Goal: Information Seeking & Learning: Learn about a topic

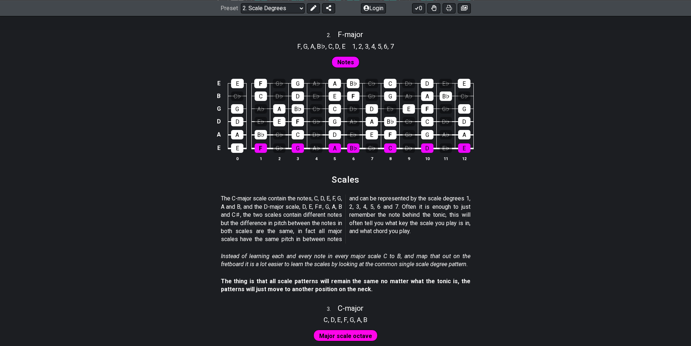
scroll to position [617, 0]
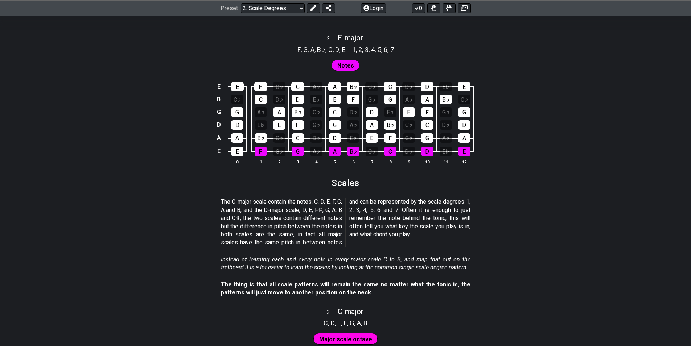
click at [347, 65] on span "Notes" at bounding box center [345, 65] width 17 height 11
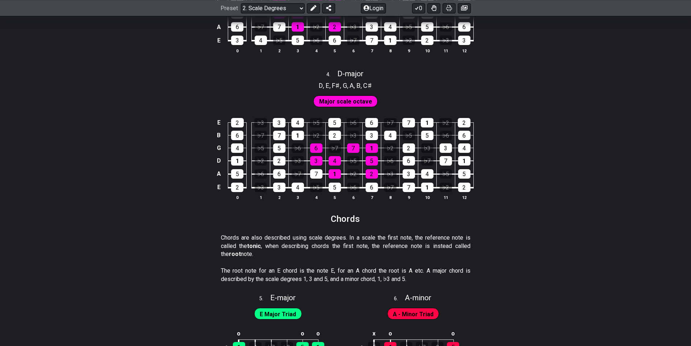
scroll to position [1016, 0]
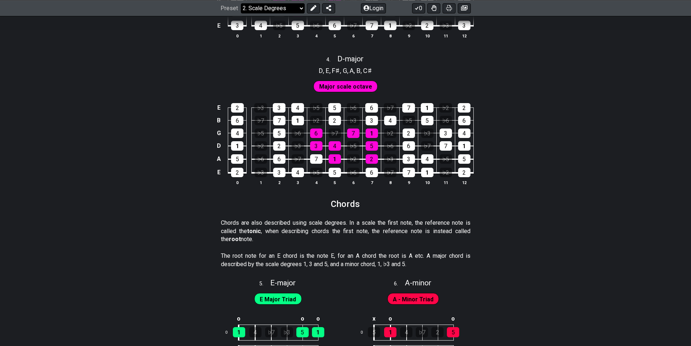
click at [300, 9] on select "Welcome to #fretflip! Initial Preset Custom Preset Minor Pentatonic Major Penta…" at bounding box center [273, 8] width 64 height 10
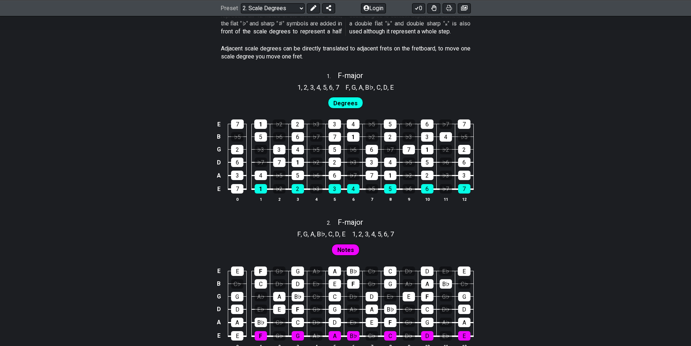
scroll to position [425, 0]
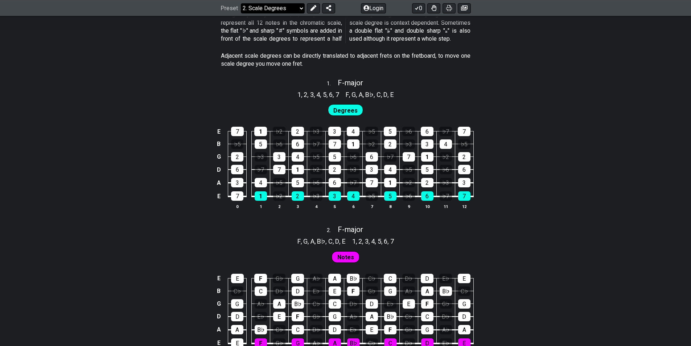
click at [298, 8] on select "Welcome to #fretflip! Initial Preset Custom Preset Minor Pentatonic Major Penta…" at bounding box center [273, 8] width 64 height 10
click at [241, 13] on select "Welcome to #fretflip! Initial Preset Custom Preset Minor Pentatonic Major Penta…" at bounding box center [273, 8] width 64 height 10
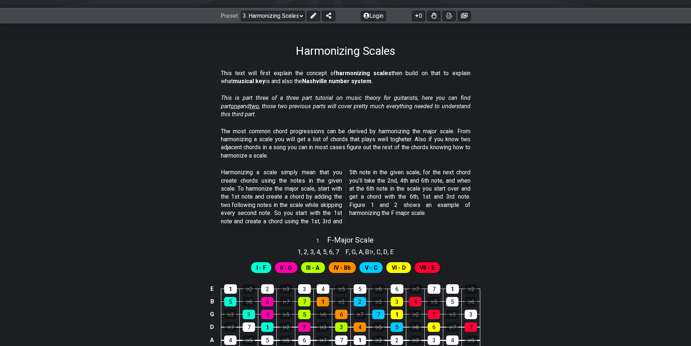
scroll to position [218, 0]
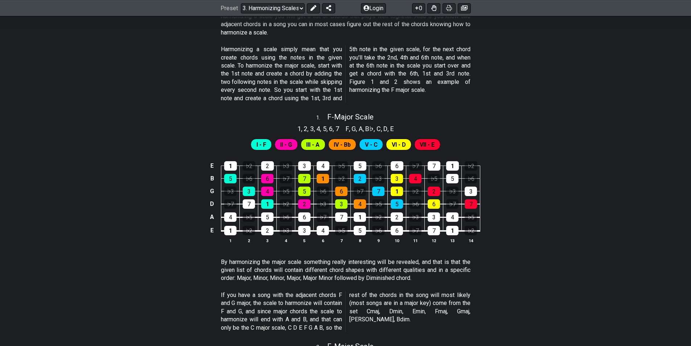
click at [261, 146] on span "I - F" at bounding box center [262, 144] width 10 height 11
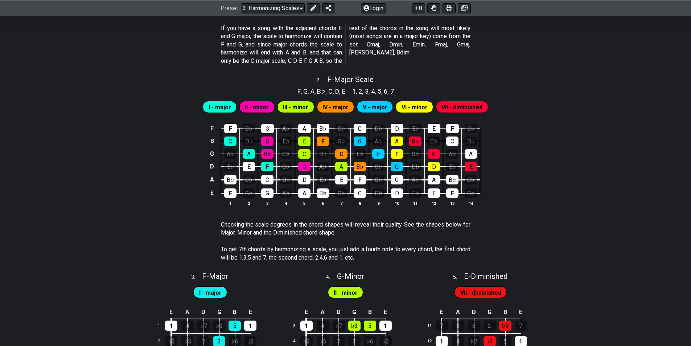
scroll to position [469, 0]
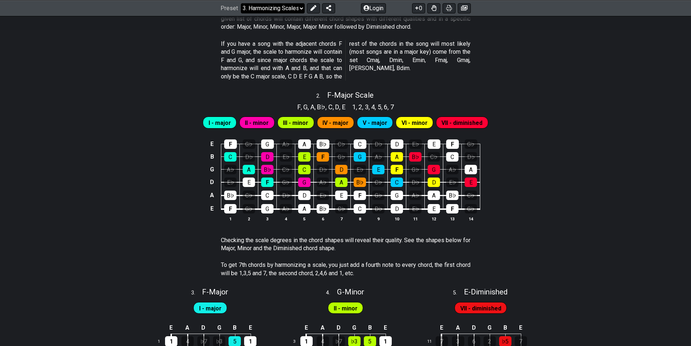
click at [301, 8] on select "Welcome to #fretflip! Initial Preset Custom Preset Minor Pentatonic Major Penta…" at bounding box center [273, 8] width 64 height 10
click at [241, 13] on select "Welcome to #fretflip! Initial Preset Custom Preset Minor Pentatonic Major Penta…" at bounding box center [273, 8] width 64 height 10
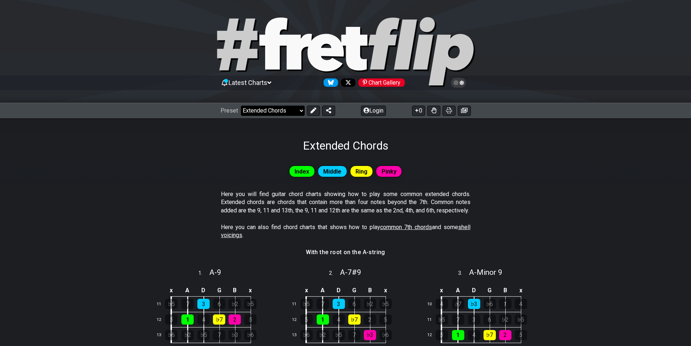
click at [297, 111] on select "Welcome to #fretflip! Initial Preset Custom Preset Minor Pentatonic Major Penta…" at bounding box center [273, 111] width 64 height 10
click at [241, 106] on select "Welcome to #fretflip! Initial Preset Custom Preset Minor Pentatonic Major Penta…" at bounding box center [273, 111] width 64 height 10
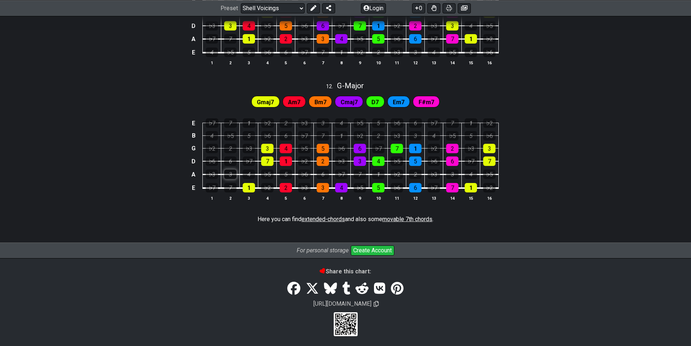
scroll to position [520, 0]
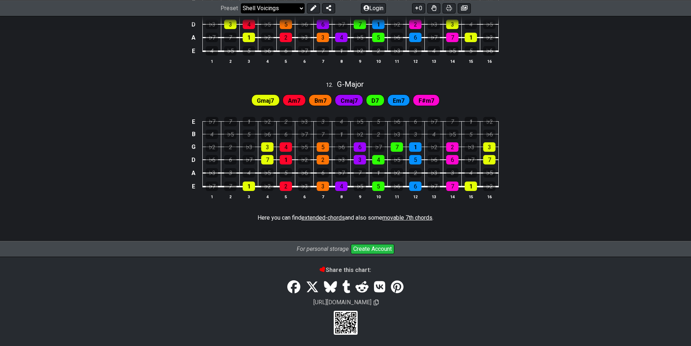
click at [298, 7] on select "Welcome to #fretflip! Initial Preset Custom Preset Minor Pentatonic Major Penta…" at bounding box center [273, 8] width 64 height 10
click at [241, 13] on select "Welcome to #fretflip! Initial Preset Custom Preset Minor Pentatonic Major Penta…" at bounding box center [273, 8] width 64 height 10
select select "/the-caged-system"
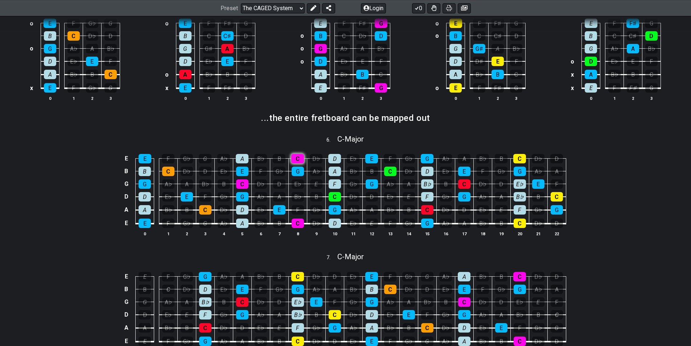
scroll to position [290, 0]
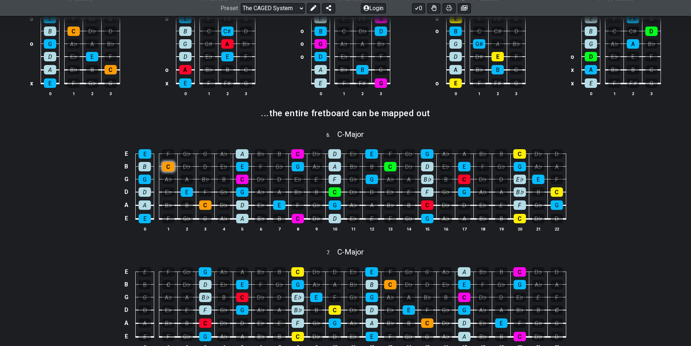
click at [172, 168] on div "C" at bounding box center [168, 166] width 12 height 9
click at [169, 165] on div "C" at bounding box center [168, 166] width 12 height 9
click at [189, 168] on div "D♭" at bounding box center [187, 166] width 12 height 9
click at [188, 167] on div "D♭" at bounding box center [187, 166] width 12 height 9
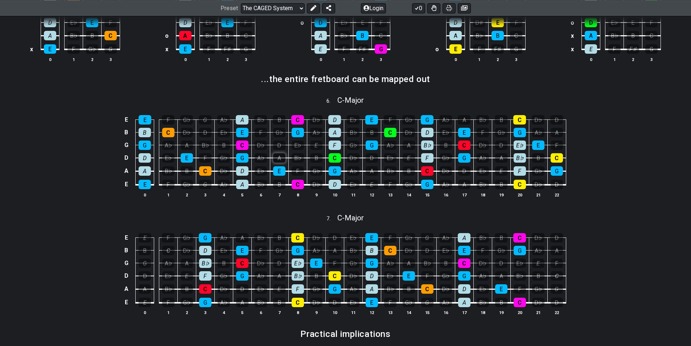
scroll to position [327, 0]
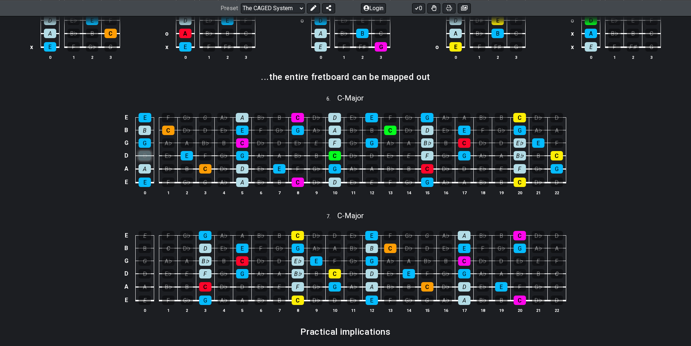
click at [148, 155] on div "D" at bounding box center [145, 155] width 12 height 9
drag, startPoint x: 146, startPoint y: 167, endPoint x: 144, endPoint y: 154, distance: 12.8
click at [146, 167] on div "A" at bounding box center [145, 168] width 12 height 9
click at [142, 130] on div "B" at bounding box center [145, 130] width 12 height 9
click at [147, 133] on div "B" at bounding box center [145, 130] width 12 height 9
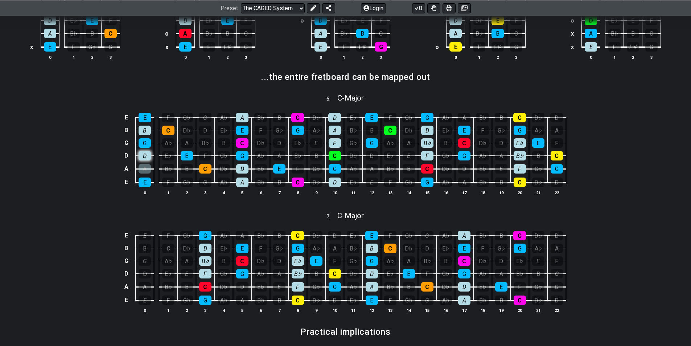
click at [143, 152] on div "D" at bounding box center [145, 155] width 12 height 9
click at [143, 168] on div "A" at bounding box center [145, 168] width 12 height 9
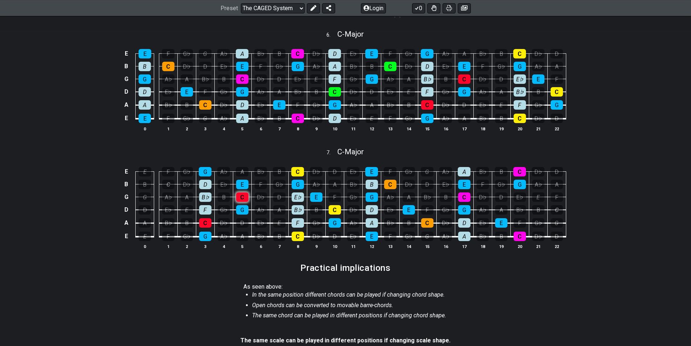
scroll to position [399, 0]
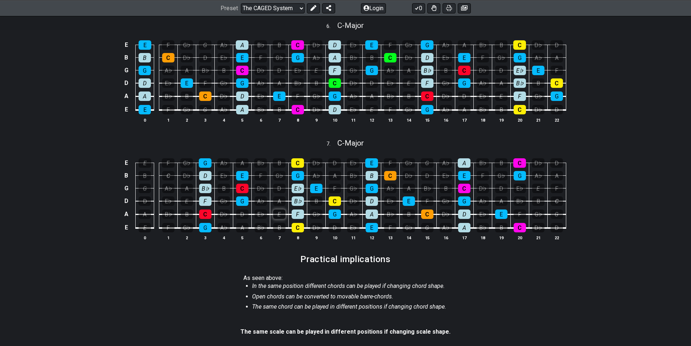
click at [278, 216] on div "E" at bounding box center [279, 213] width 12 height 9
click at [279, 215] on div "E" at bounding box center [279, 213] width 12 height 9
click at [296, 214] on div "F" at bounding box center [298, 213] width 12 height 9
click at [285, 214] on div "E" at bounding box center [279, 213] width 12 height 9
drag, startPoint x: 281, startPoint y: 214, endPoint x: 299, endPoint y: 216, distance: 18.3
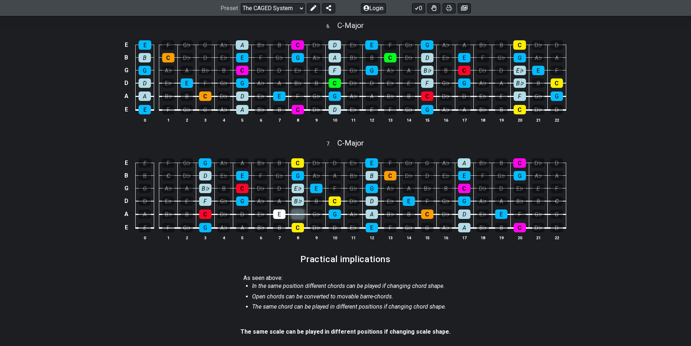
click at [281, 214] on div "E" at bounding box center [279, 213] width 12 height 9
click at [304, 216] on td "C" at bounding box center [297, 221] width 19 height 14
click at [299, 215] on div "F" at bounding box center [298, 213] width 12 height 9
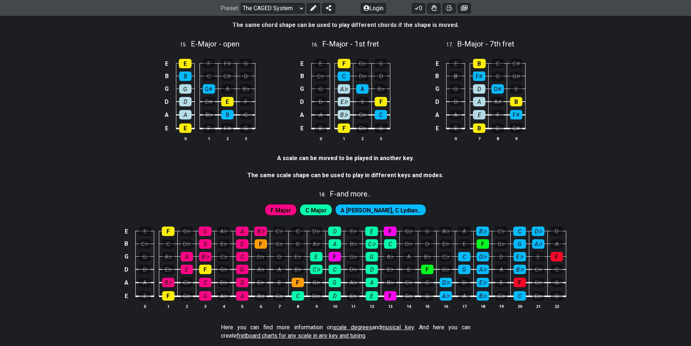
scroll to position [1809, 0]
